Goal: Task Accomplishment & Management: Manage account settings

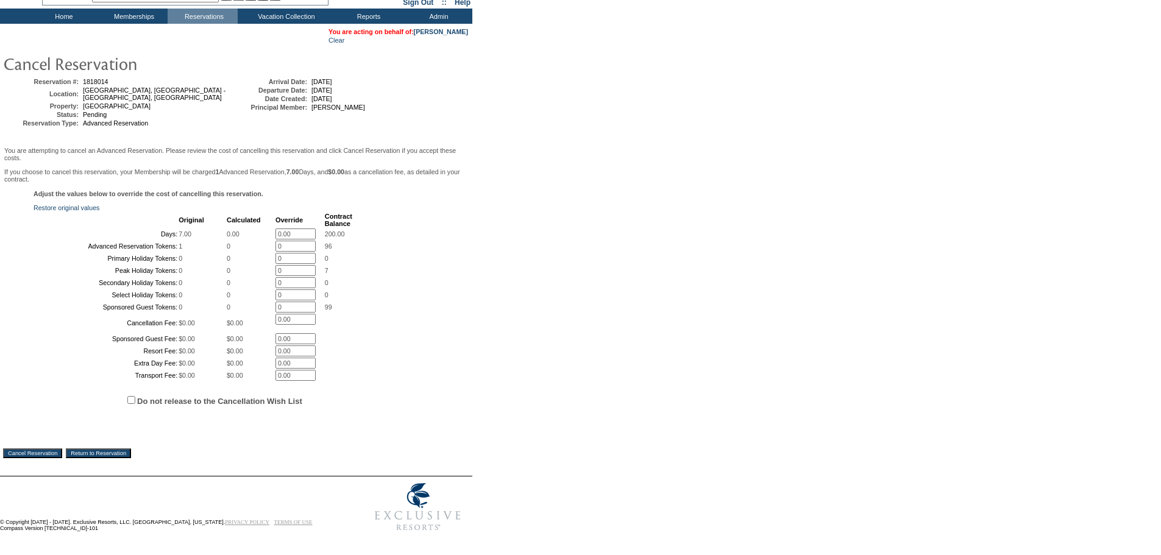
scroll to position [161, 0]
click at [138, 397] on label "Do not release to the Cancellation Wish List" at bounding box center [219, 401] width 165 height 9
click at [135, 396] on input "Do not release to the Cancellation Wish List" at bounding box center [131, 400] width 8 height 8
checkbox input "true"
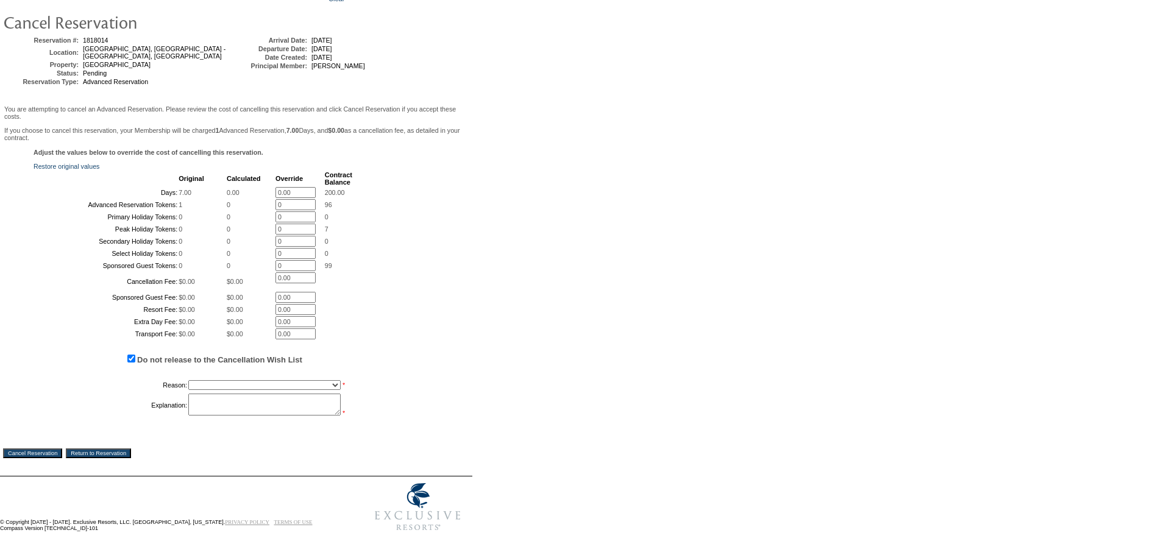
click at [234, 390] on select "Creating Continuous Stay Days Booked After Cancellation Experiential / Hotel / …" at bounding box center [264, 385] width 152 height 10
click at [99, 377] on span "Do not release to the Cancellation Wish List" at bounding box center [252, 359] width 436 height 36
click at [211, 390] on select "Creating Continuous Stay Days Booked After Cancellation Experiential / Hotel / …" at bounding box center [264, 385] width 152 height 10
select select "1023"
click at [188, 390] on select "Creating Continuous Stay Days Booked After Cancellation Experiential / Hotel / …" at bounding box center [264, 385] width 152 height 10
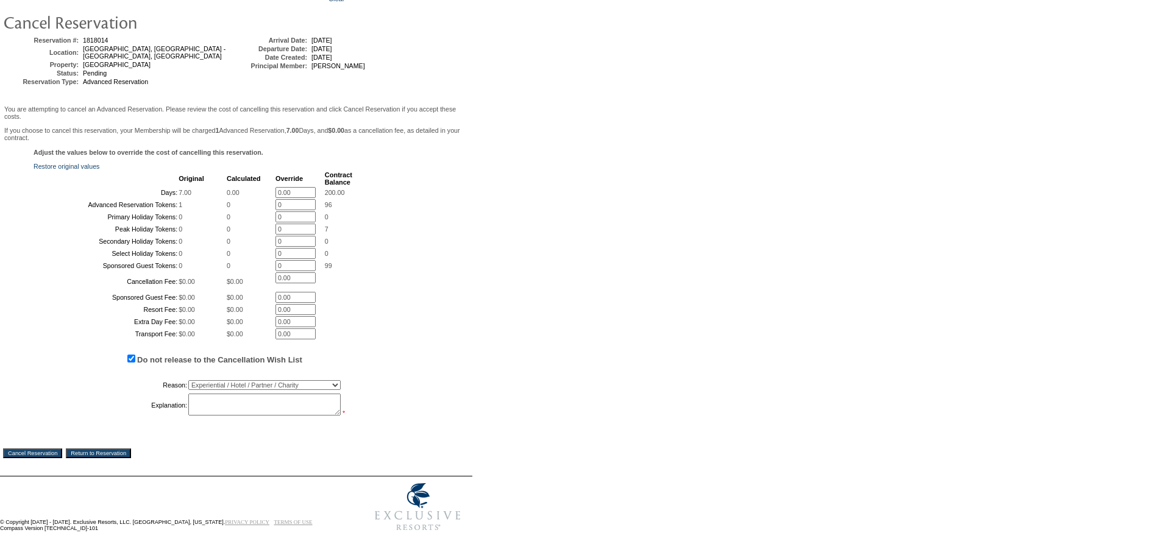
click at [210, 416] on textarea at bounding box center [264, 405] width 152 height 22
type textarea "u"
type textarea "Going to waitlist - AM"
click at [35, 458] on input "Cancel Reservation" at bounding box center [32, 453] width 59 height 10
